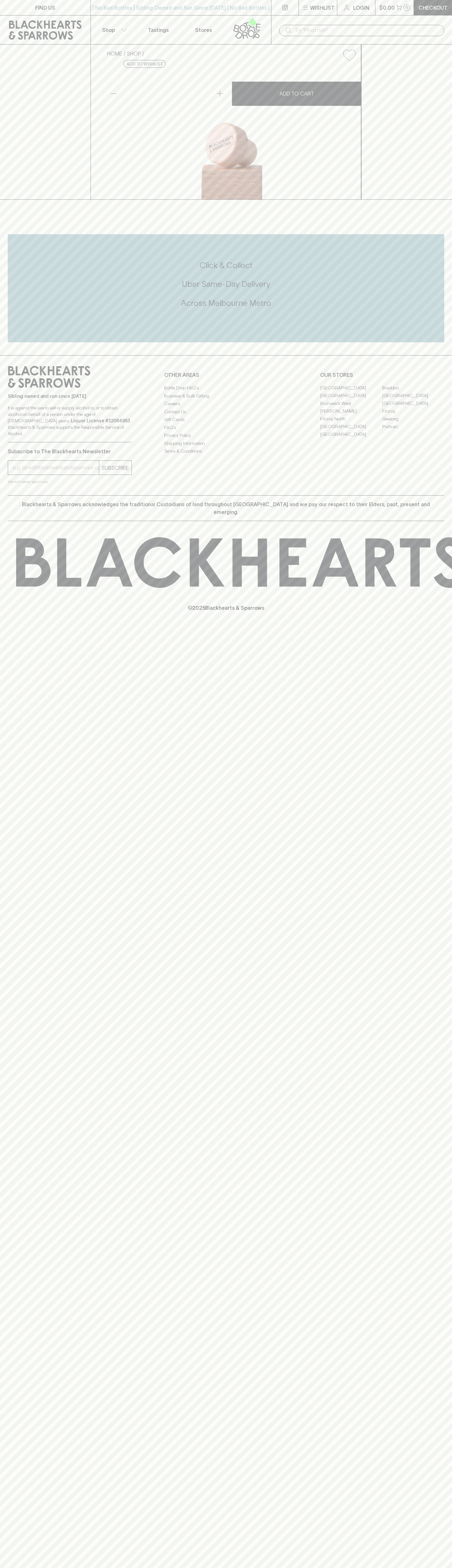
click at [413, 415] on link "Fitzroy" at bounding box center [413, 411] width 62 height 8
click at [361, 18] on div "​" at bounding box center [361, 30] width 181 height 29
click at [438, 1289] on div "FIND US | No Bad Bottles | Sibling Owned and Run Since [DATE] | No Bad Bottles …" at bounding box center [226, 784] width 452 height 1568
click at [448, 1567] on html "FIND US | No Bad Bottles | Sibling Owned and Run Since [DATE] | No Bad Bottles …" at bounding box center [226, 784] width 452 height 1568
click at [13, 61] on div "HOME SHOP Blackhearts & Sparrows Bamboo Wine Stopper $11.00 Add to wishlist No …" at bounding box center [226, 122] width 452 height 155
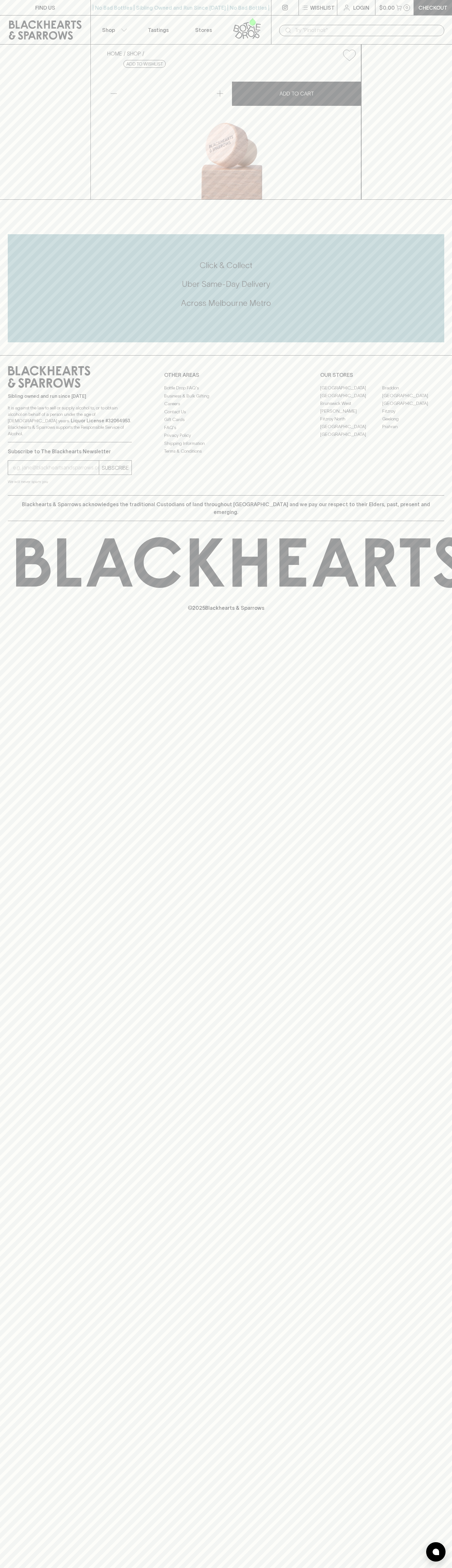
click at [413, 415] on link "Fitzroy" at bounding box center [413, 411] width 62 height 8
